Goal: Transaction & Acquisition: Purchase product/service

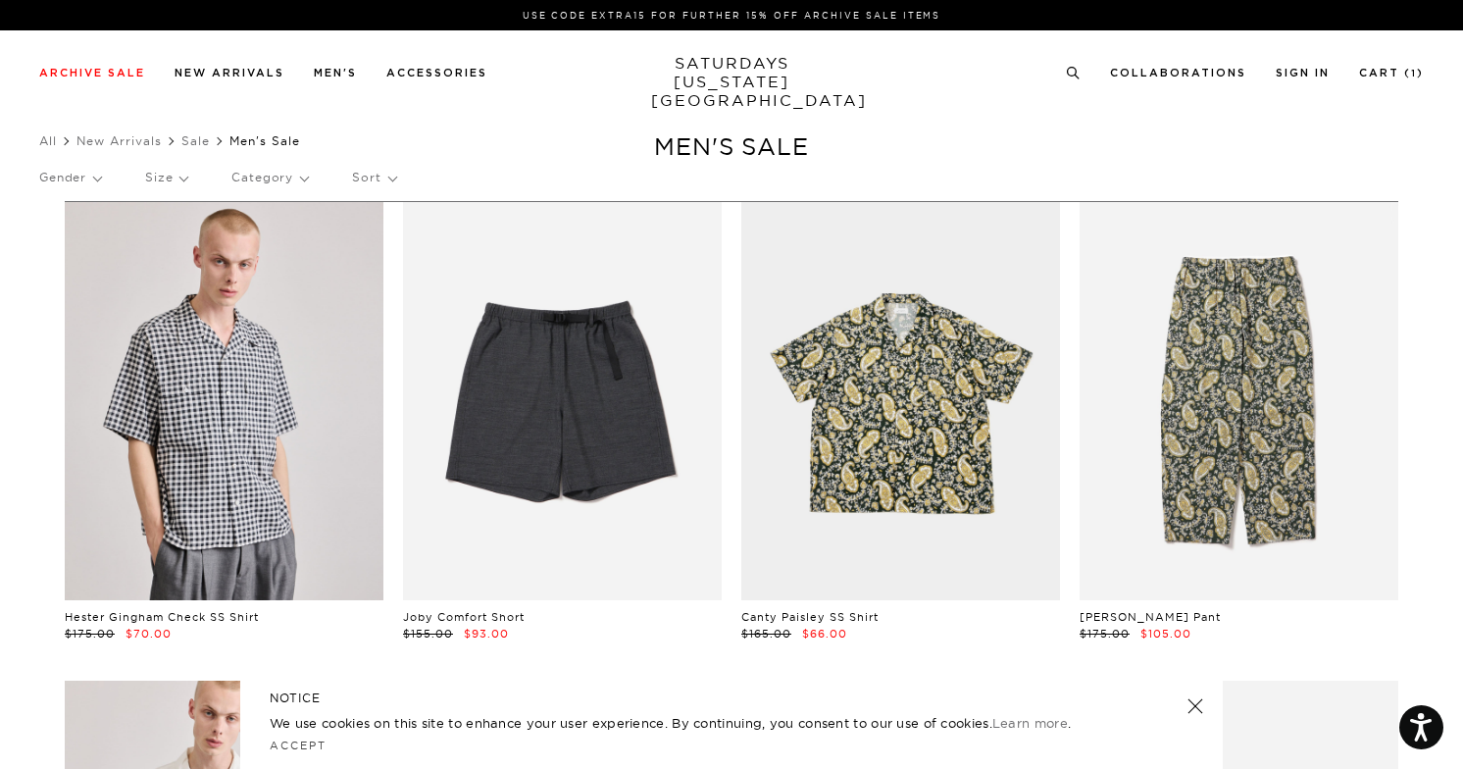
click at [170, 181] on p "Size" at bounding box center [166, 177] width 42 height 45
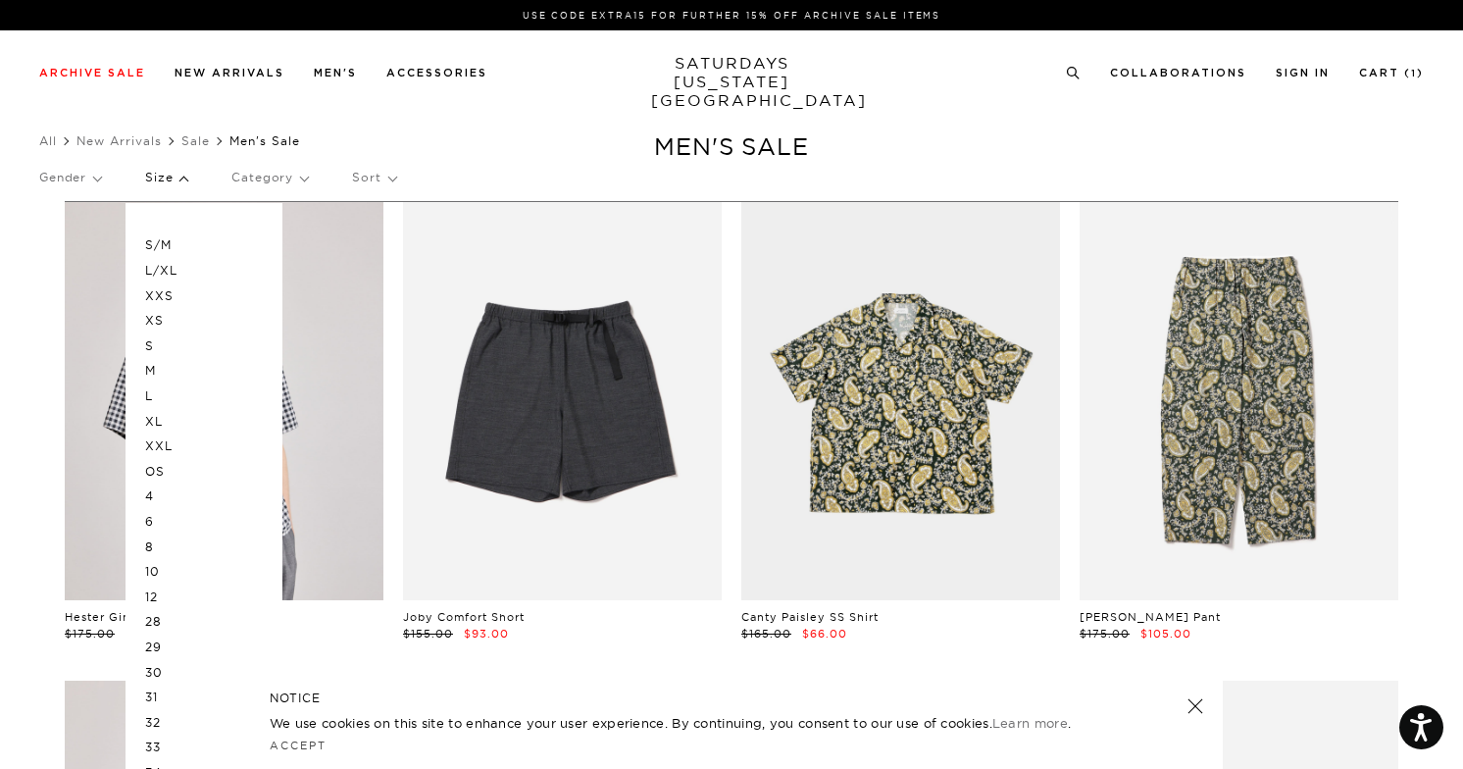
click at [157, 346] on p "S" at bounding box center [204, 345] width 118 height 25
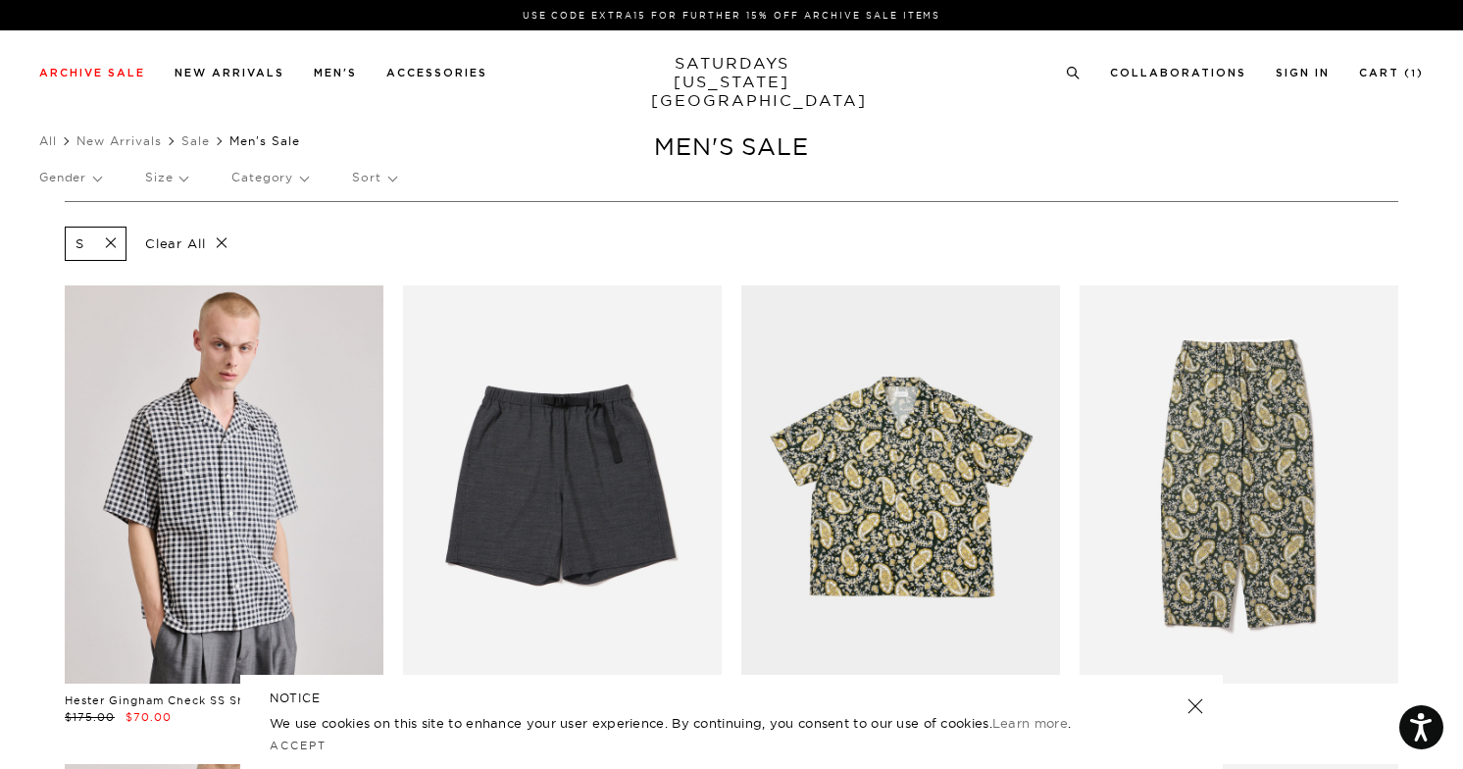
click at [175, 185] on p "Size" at bounding box center [166, 177] width 42 height 45
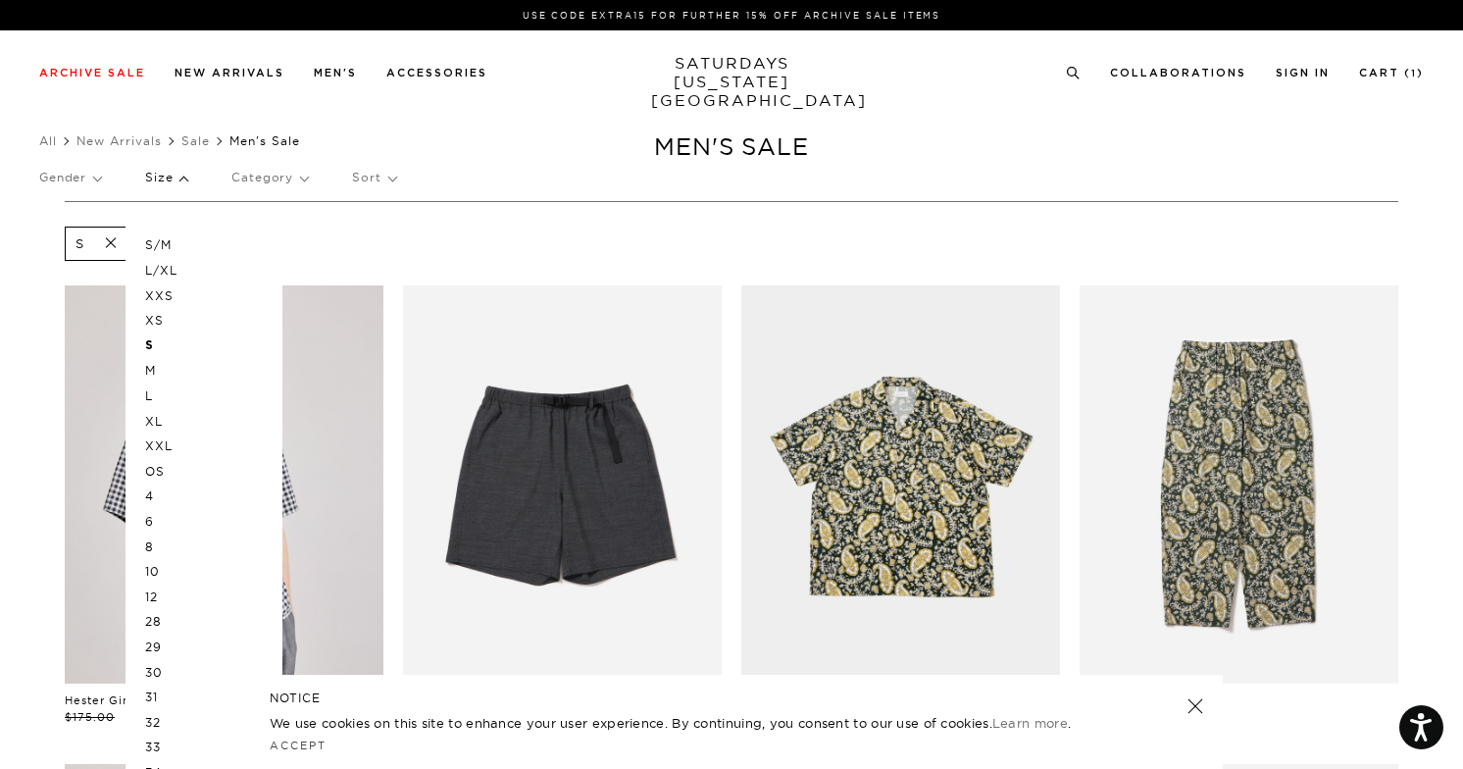
click at [153, 372] on p "M" at bounding box center [204, 370] width 118 height 25
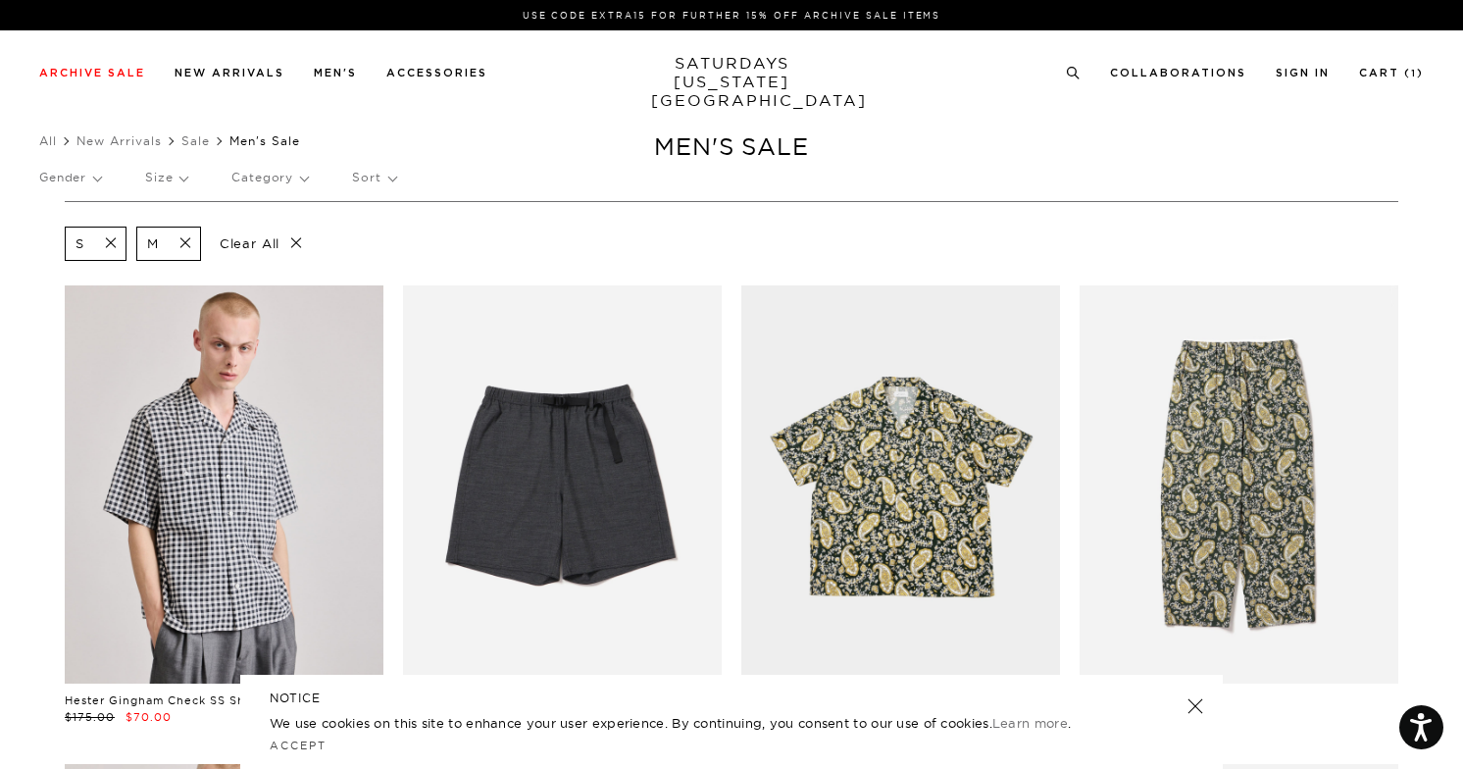
click at [95, 184] on p "Gender" at bounding box center [70, 177] width 62 height 45
click at [62, 249] on p "Mens" at bounding box center [98, 244] width 118 height 25
click at [289, 183] on p "Category" at bounding box center [269, 177] width 76 height 45
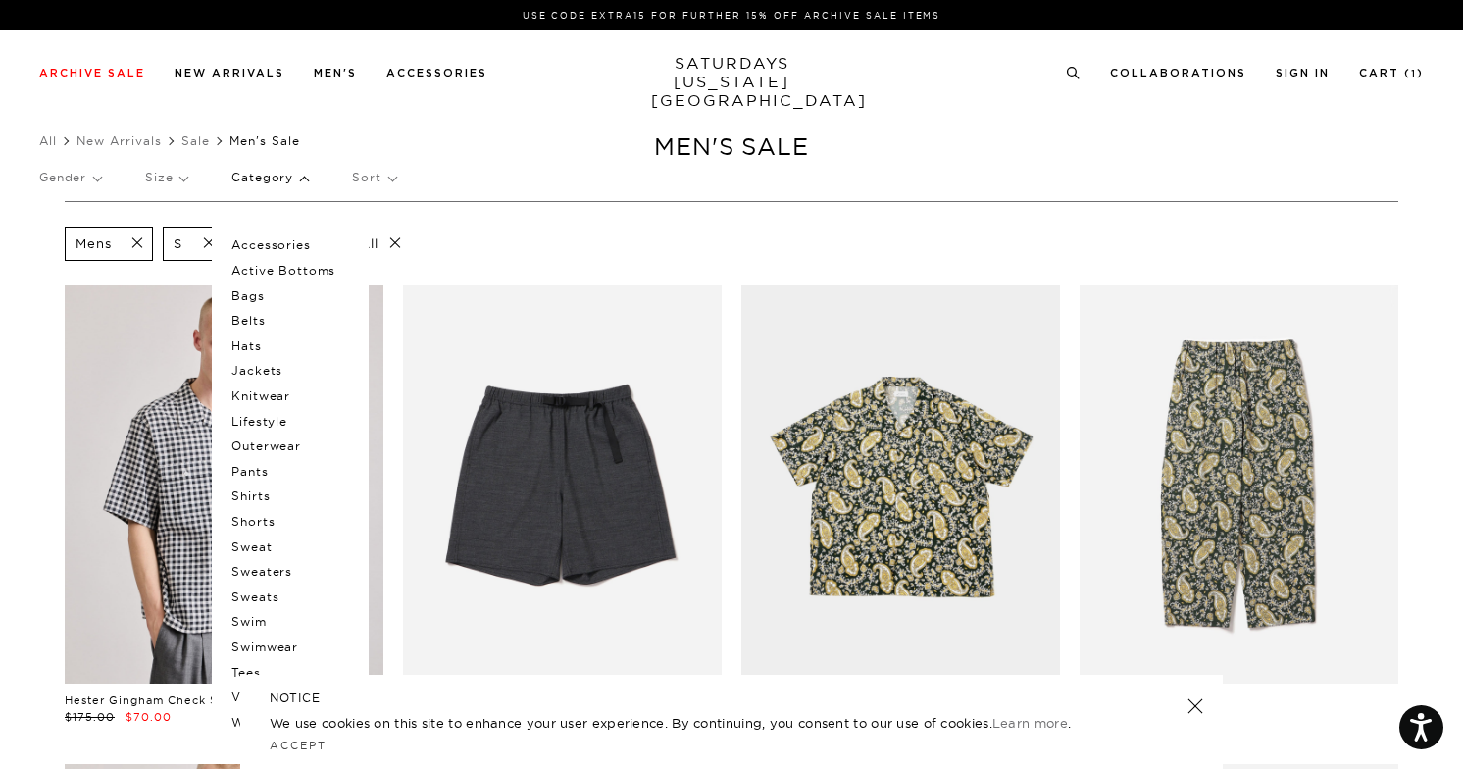
click at [270, 369] on p "Jackets" at bounding box center [290, 370] width 118 height 25
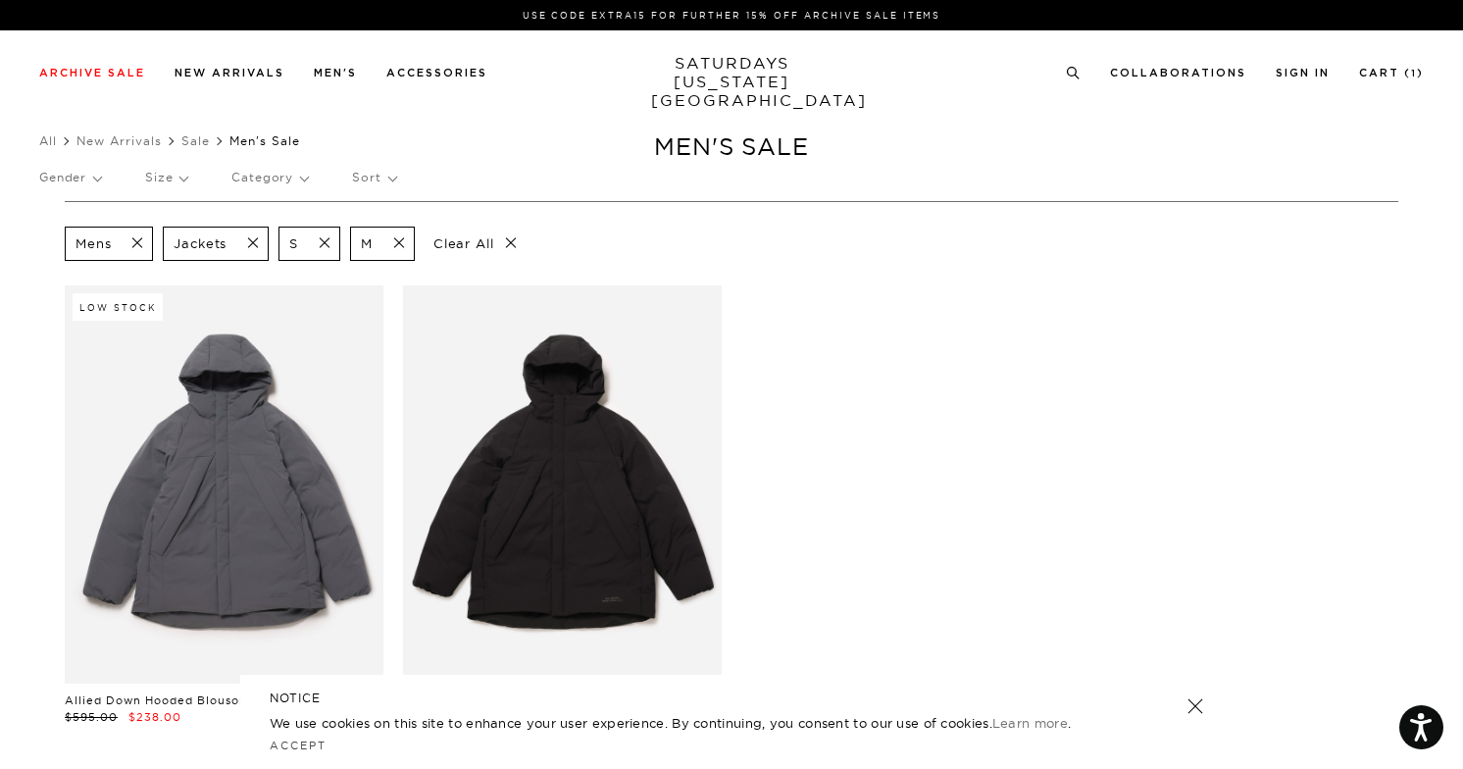
click at [281, 182] on p "Category" at bounding box center [269, 177] width 76 height 45
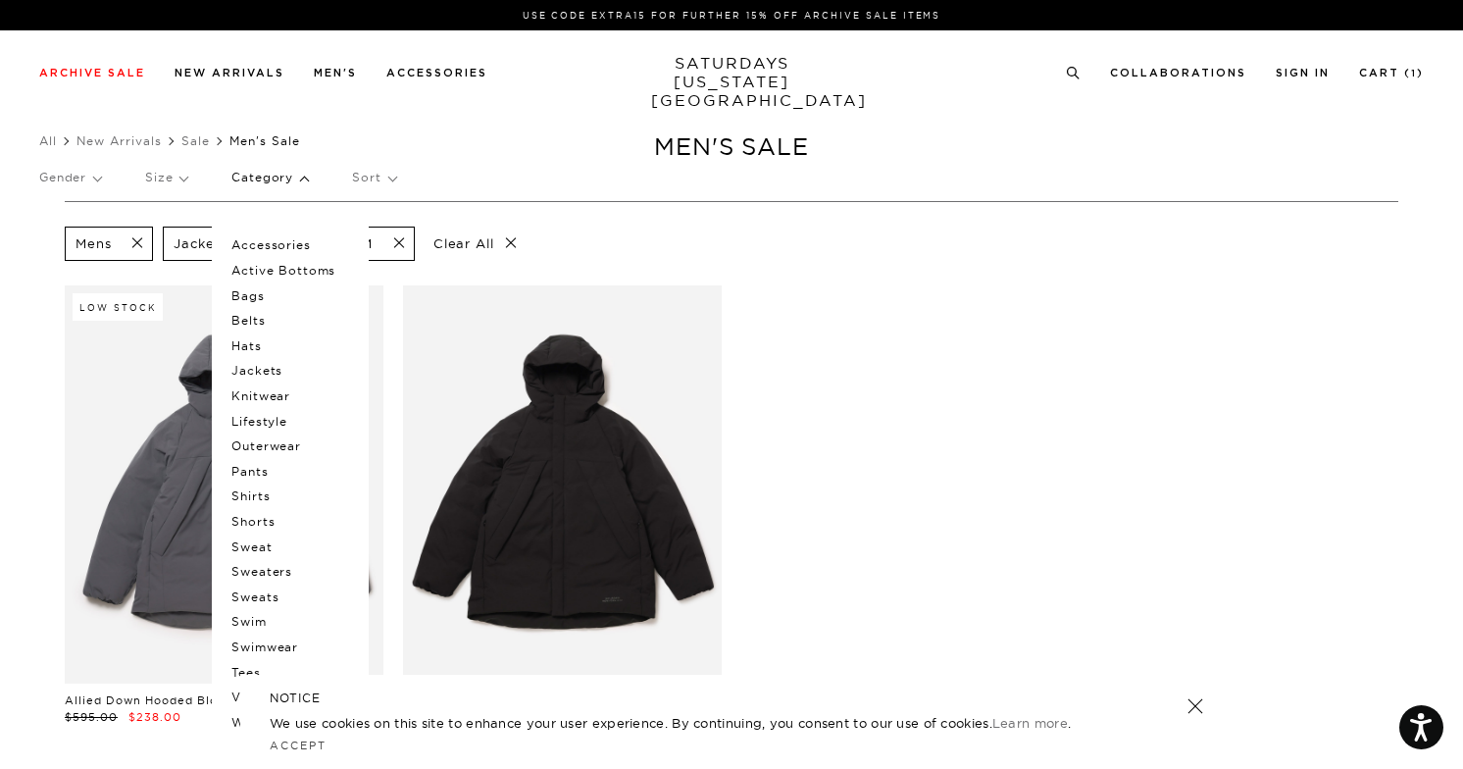
click at [264, 447] on p "Outerwear" at bounding box center [290, 445] width 118 height 25
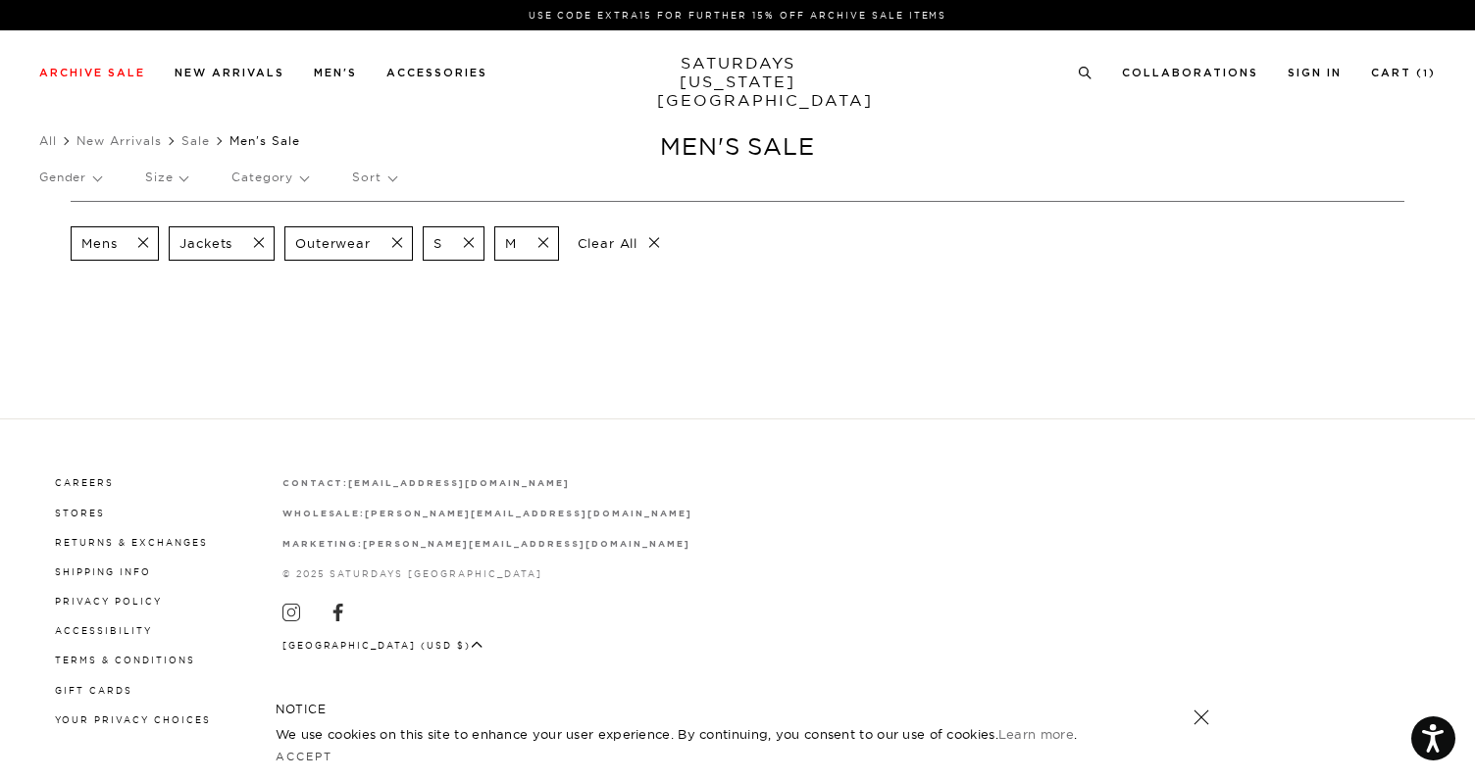
click at [660, 247] on p "Clear All" at bounding box center [619, 243] width 101 height 34
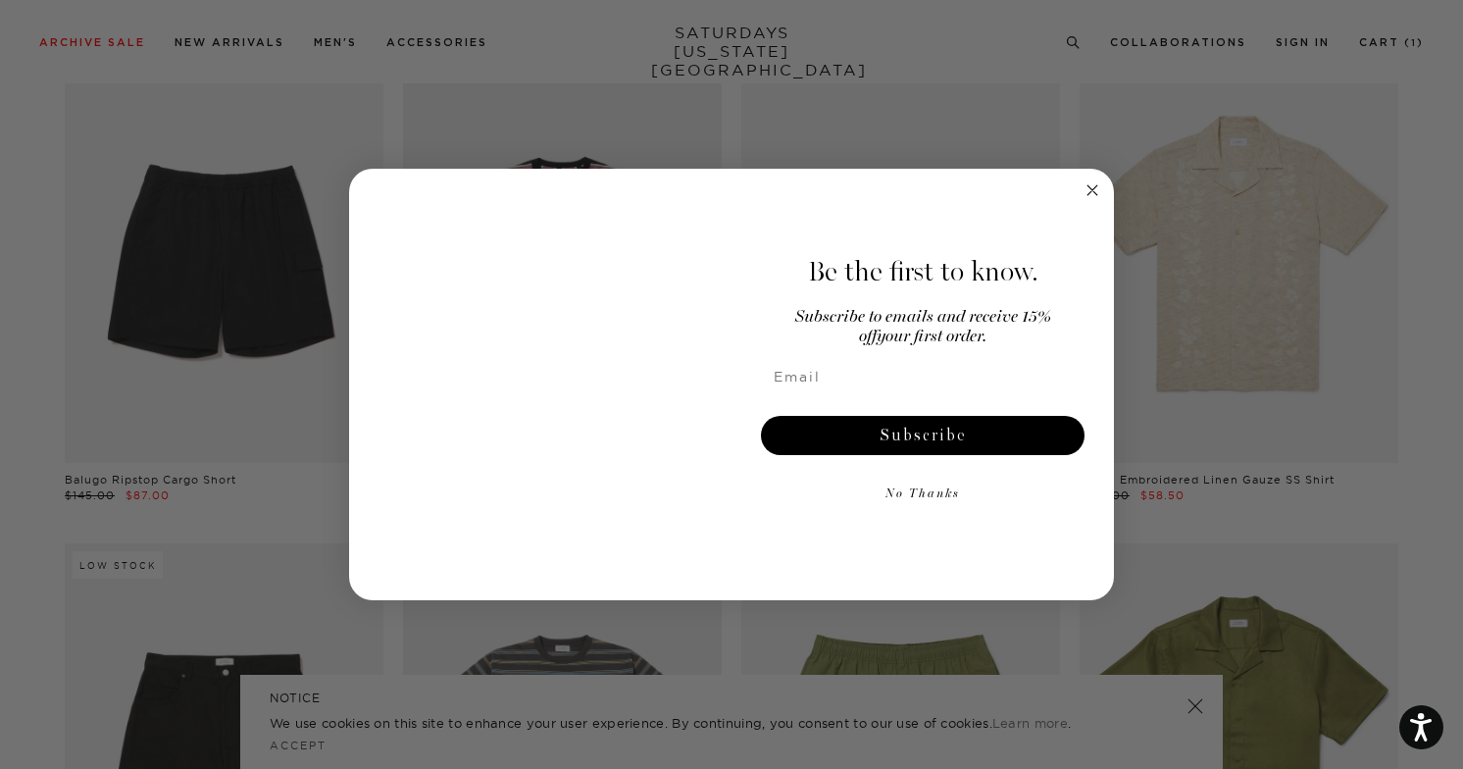
scroll to position [4454, 0]
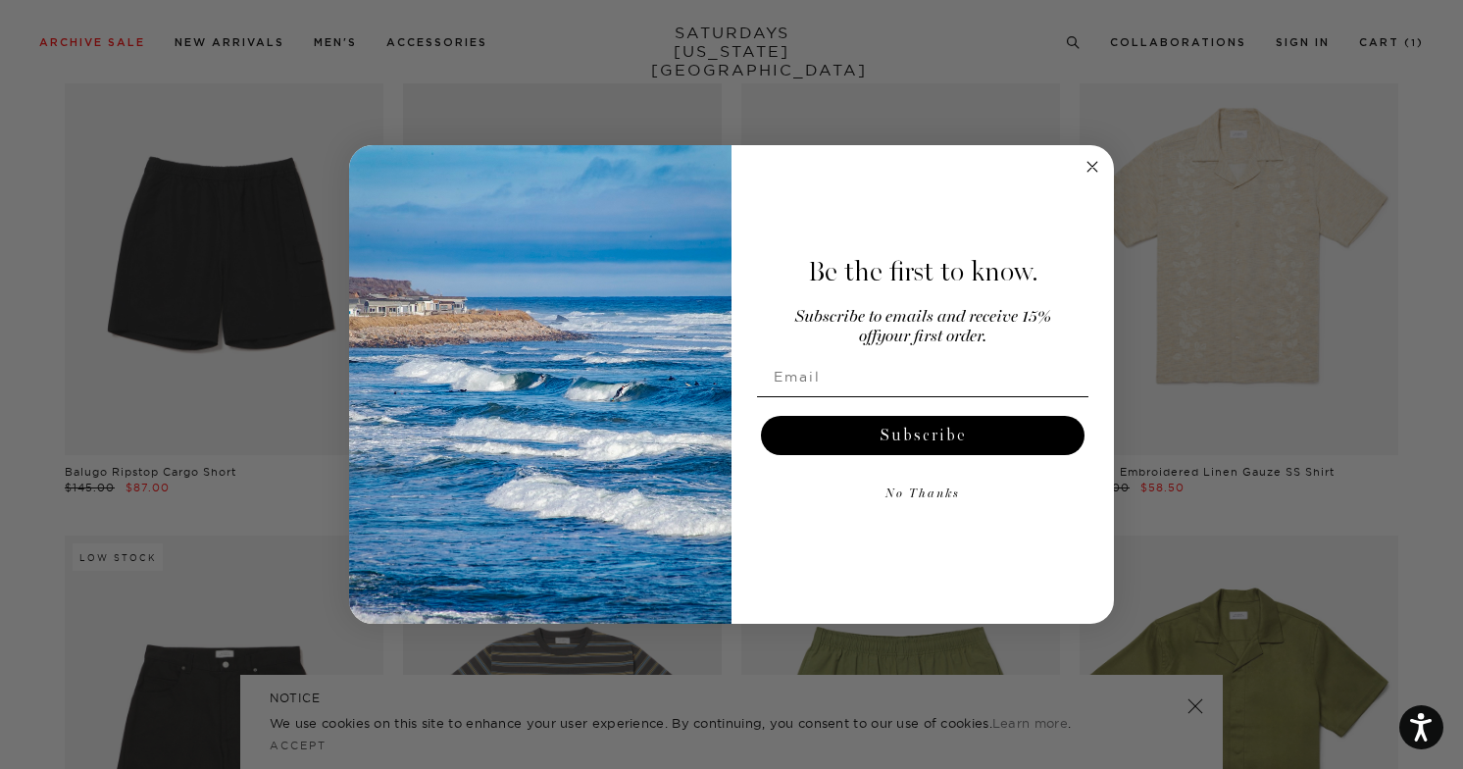
click at [1091, 173] on circle "Close dialog" at bounding box center [1092, 167] width 23 height 23
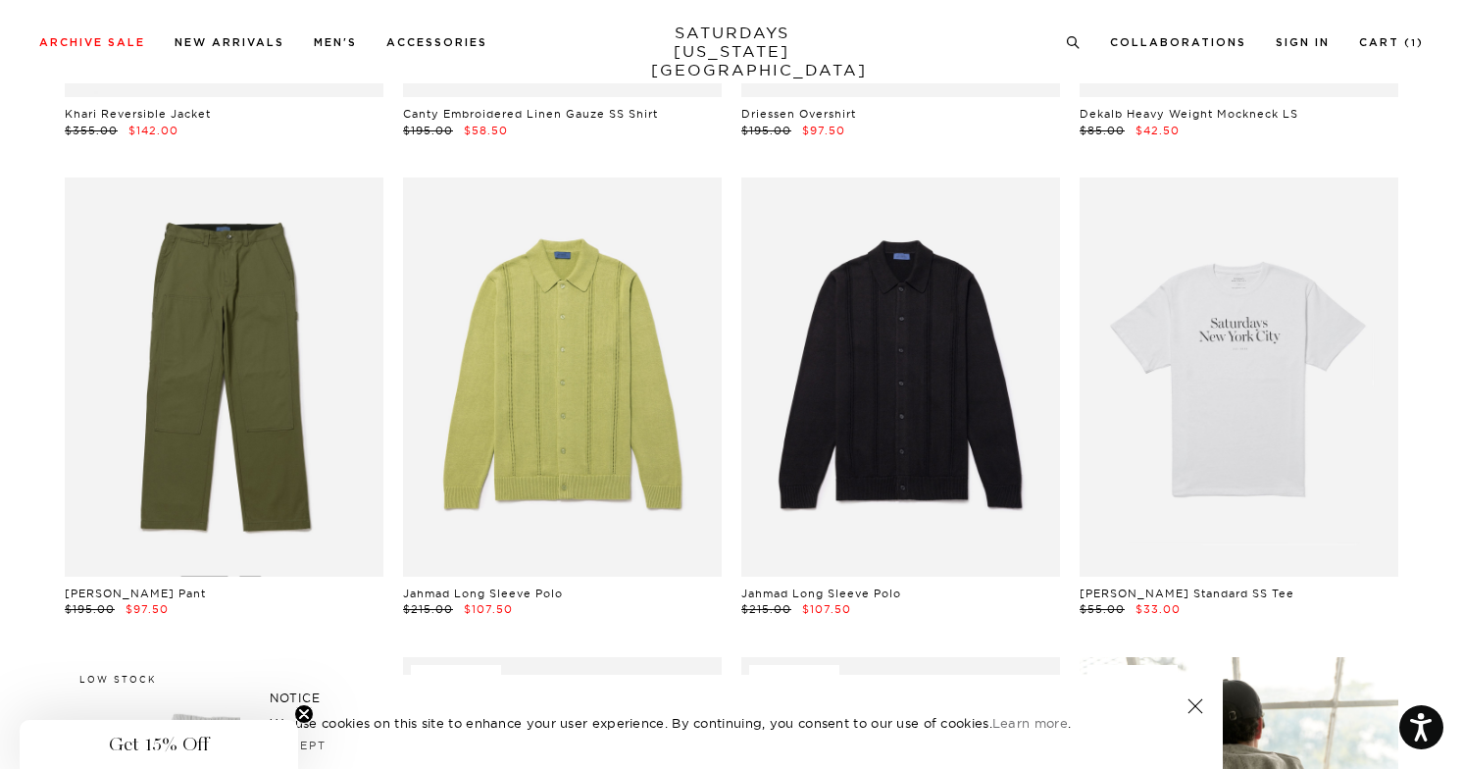
scroll to position [10076, 0]
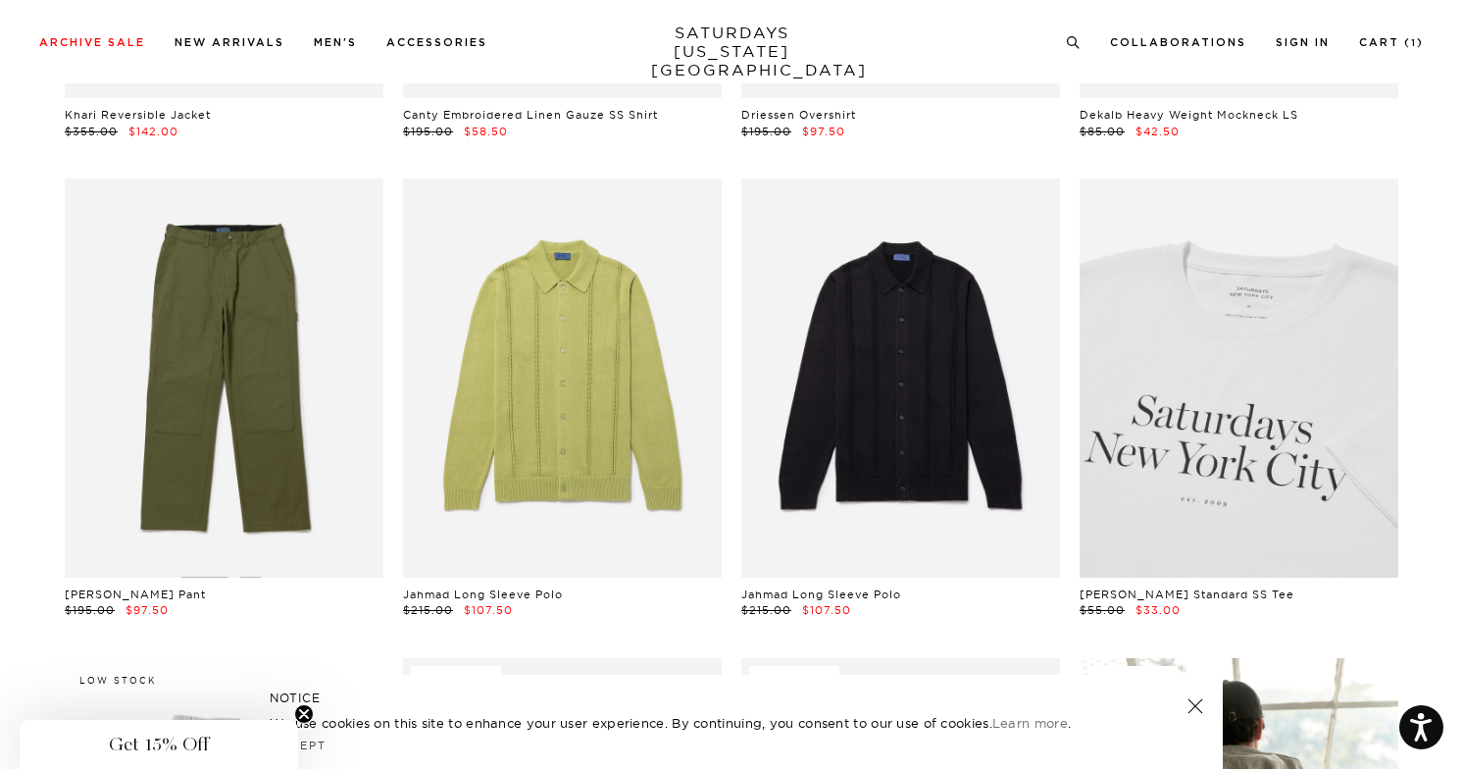
click at [1259, 331] on link at bounding box center [1238, 377] width 319 height 398
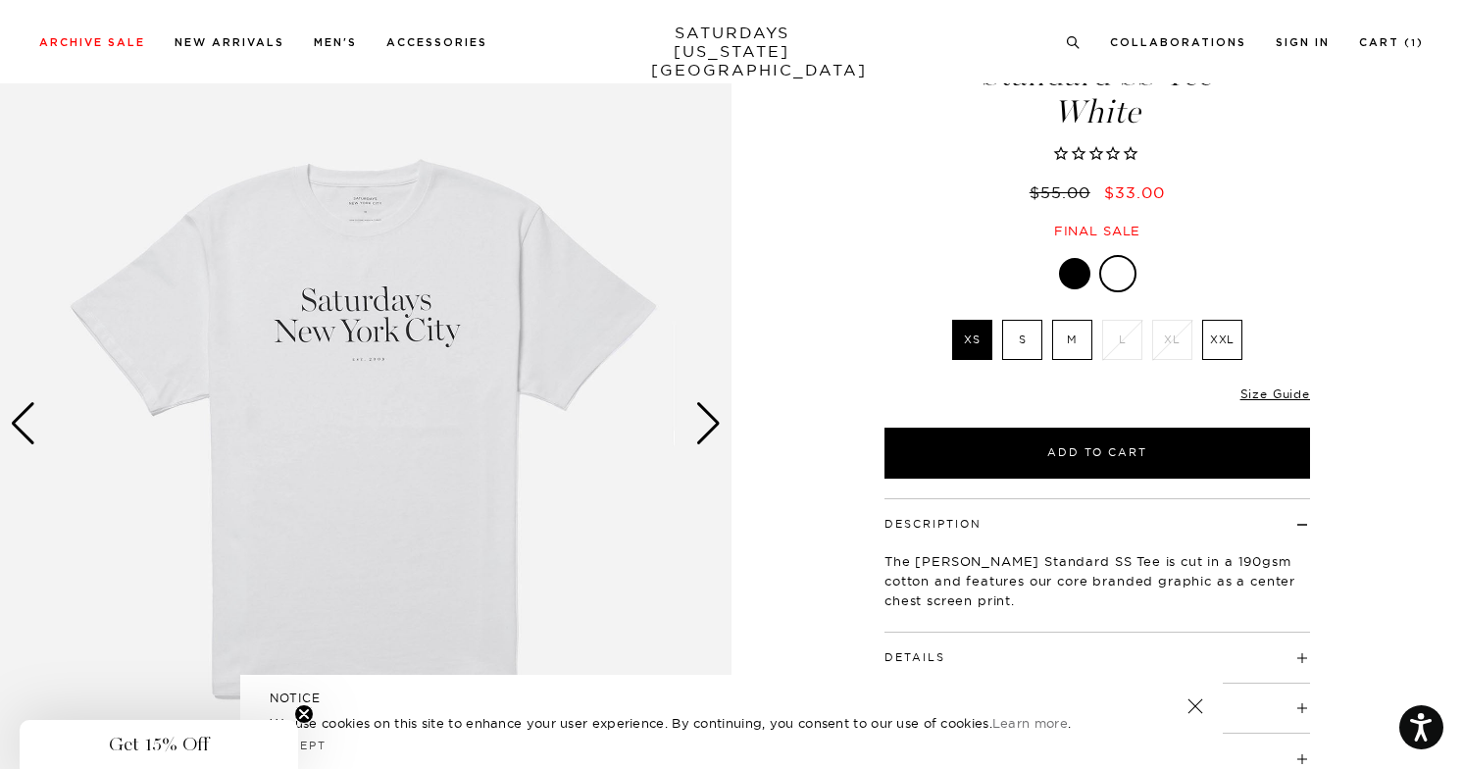
scroll to position [136, 0]
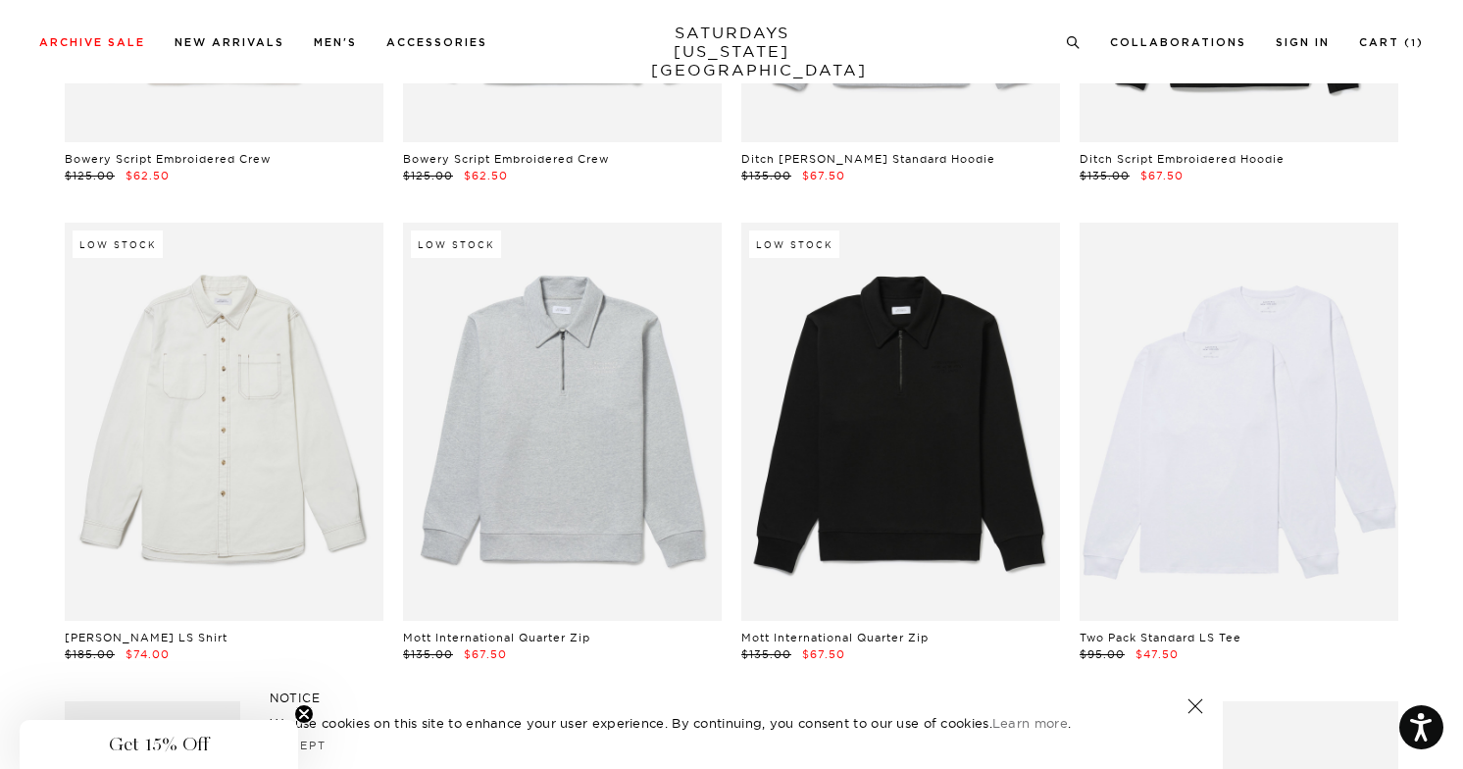
scroll to position [38289, 0]
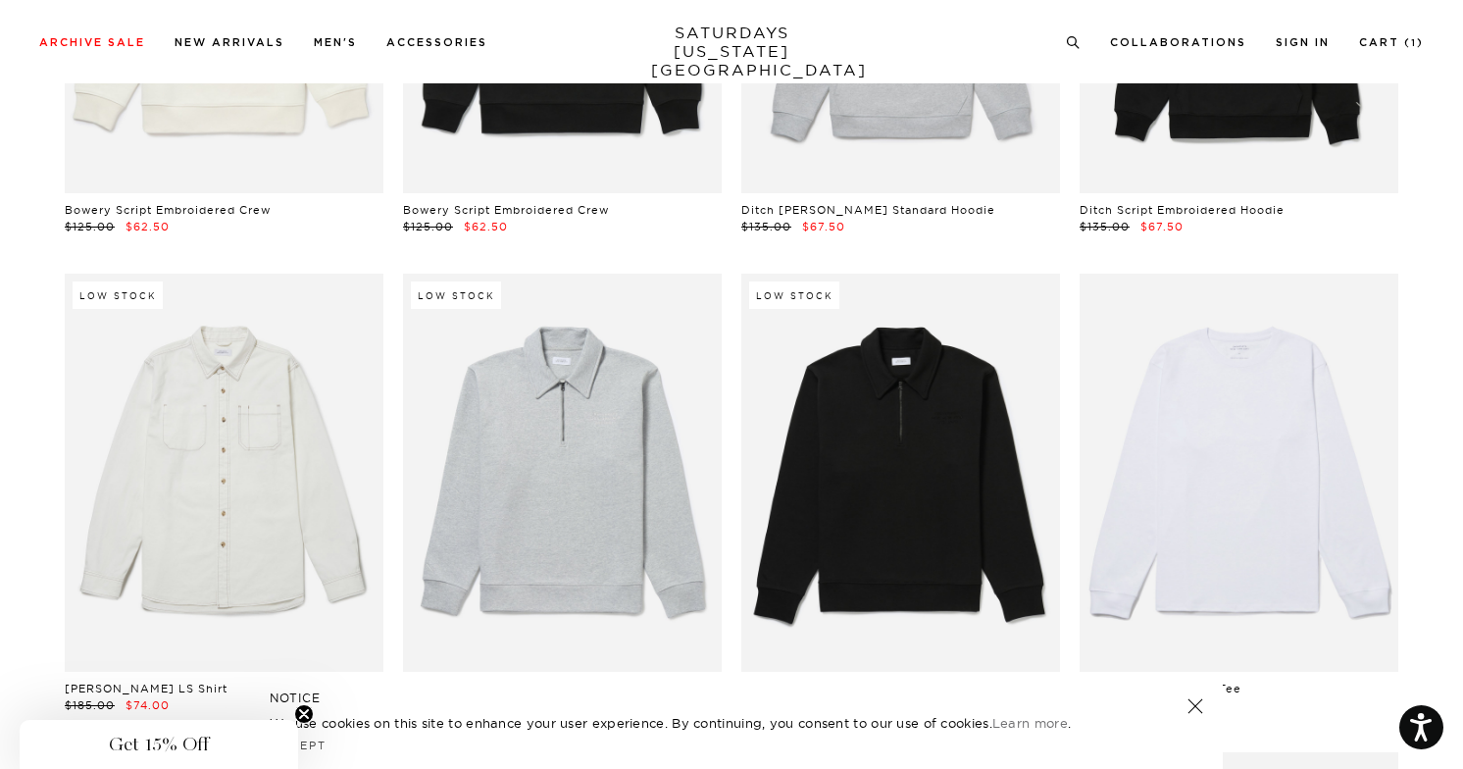
click at [1233, 409] on link at bounding box center [1238, 473] width 319 height 398
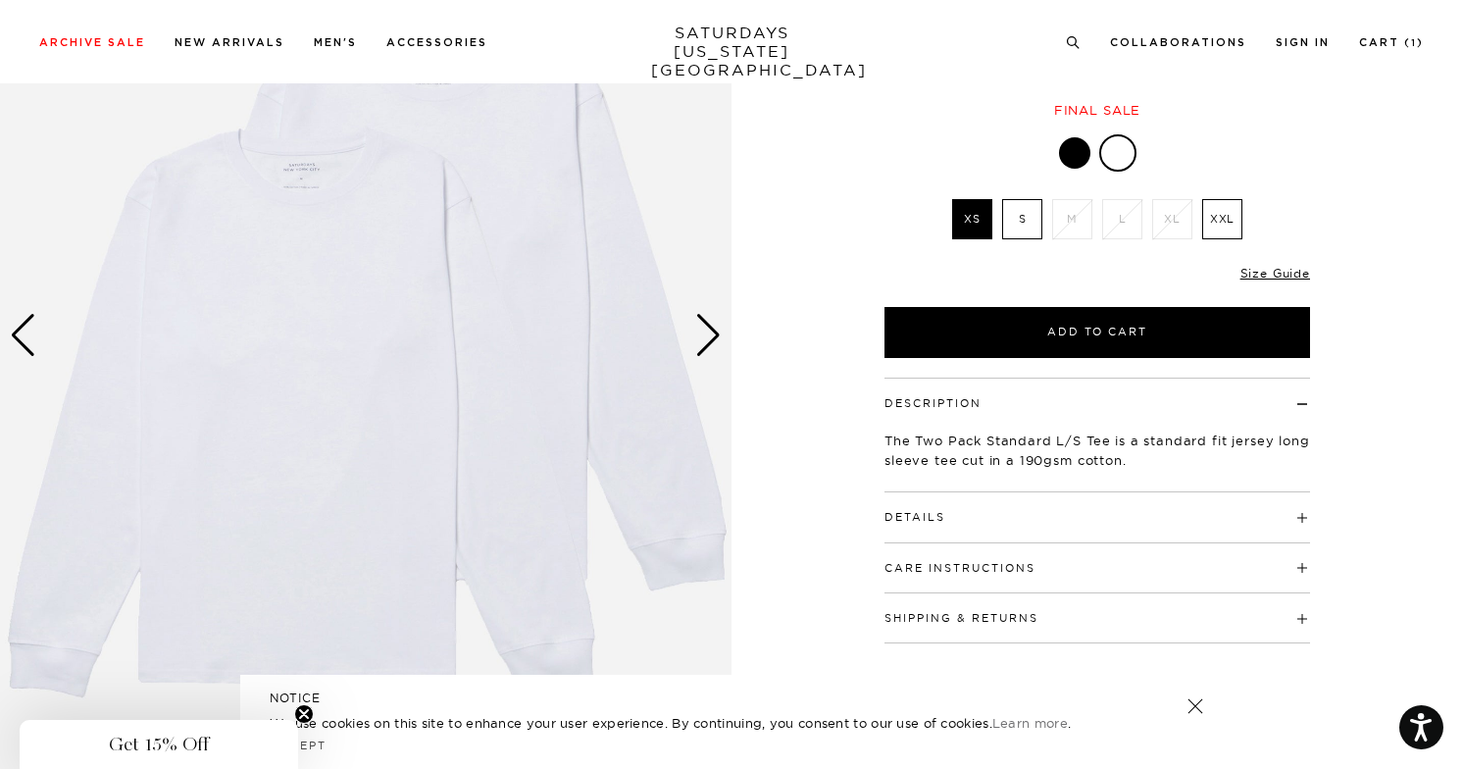
scroll to position [183, 0]
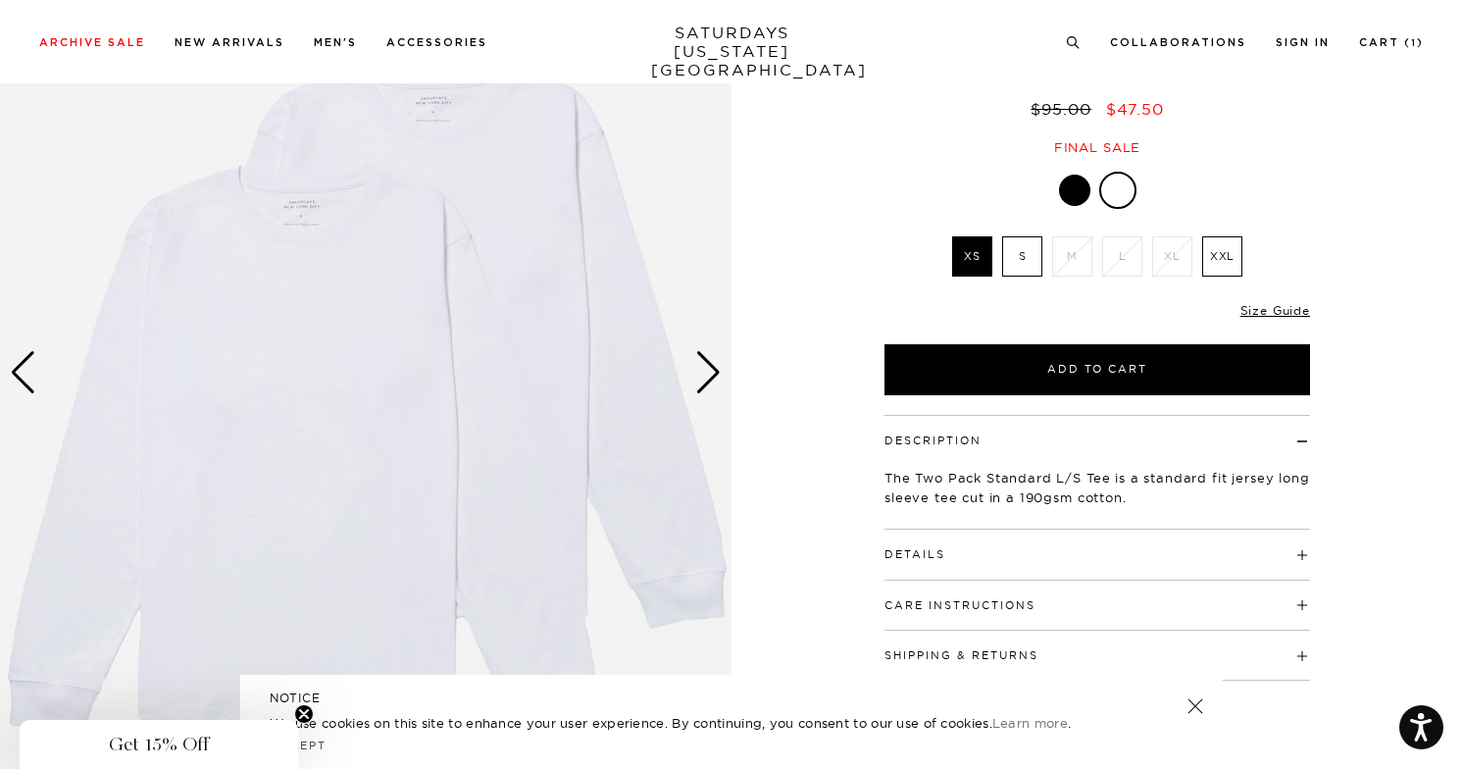
click at [714, 374] on div "Next slide" at bounding box center [708, 372] width 26 height 43
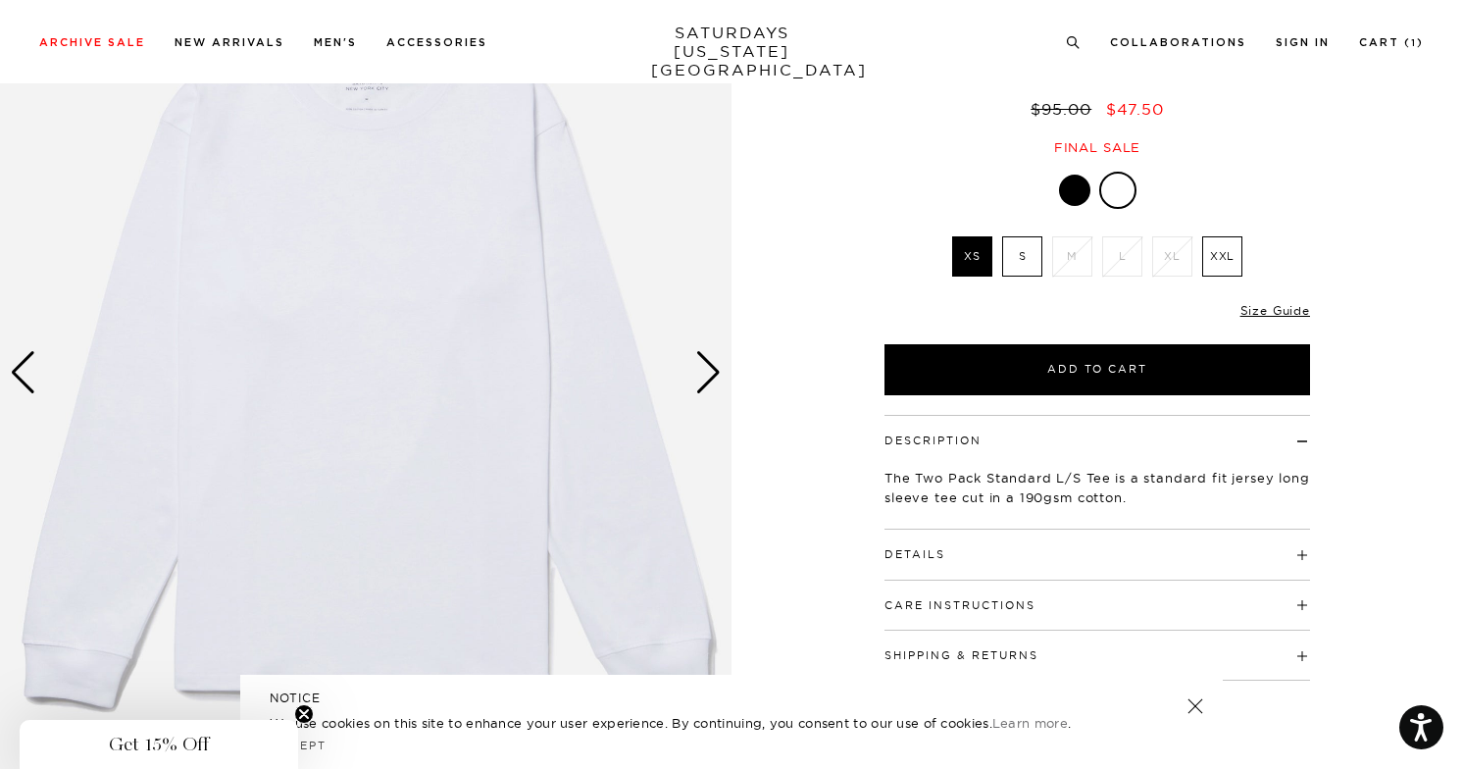
click at [714, 374] on div "Next slide" at bounding box center [708, 372] width 26 height 43
